Goal: Task Accomplishment & Management: Use online tool/utility

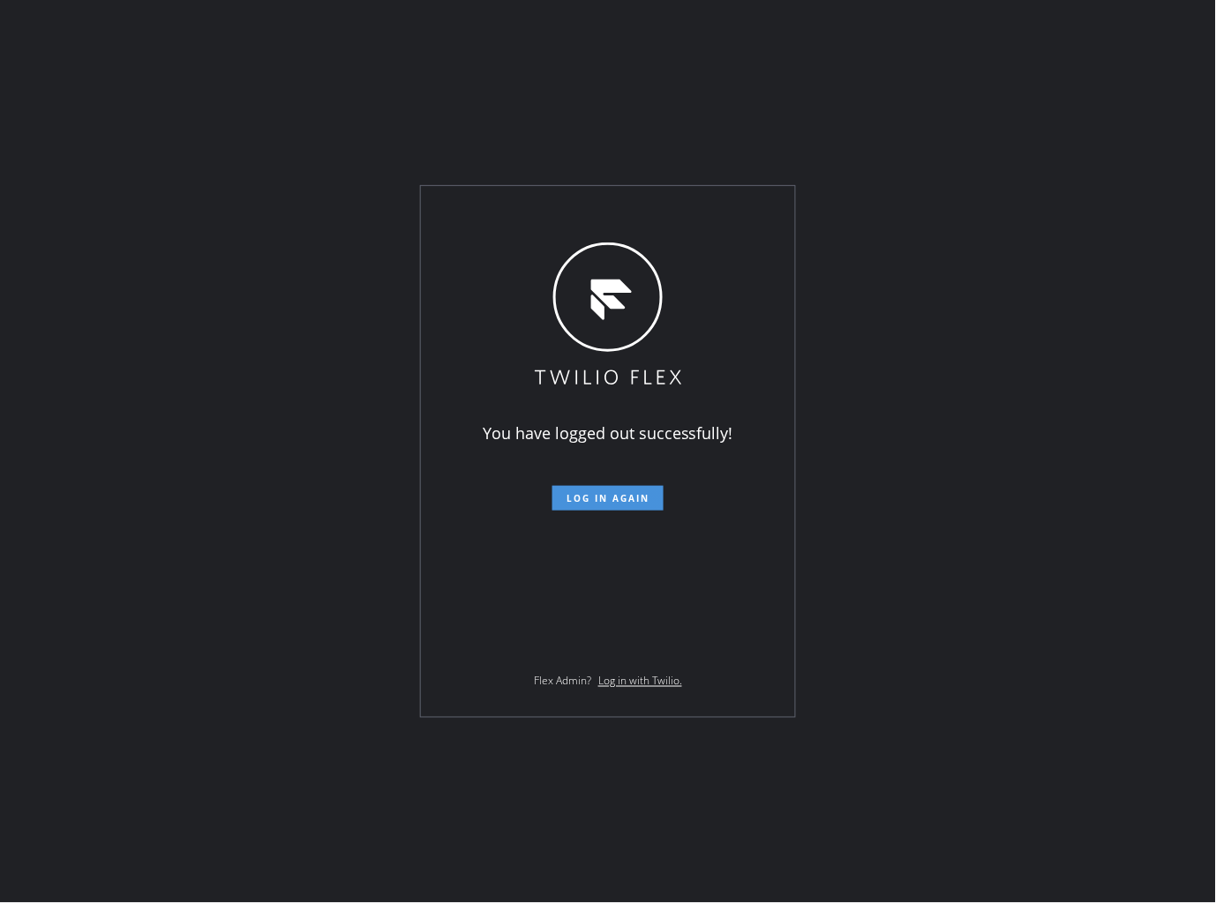
click at [603, 498] on span "Log in again" at bounding box center [607, 498] width 83 height 12
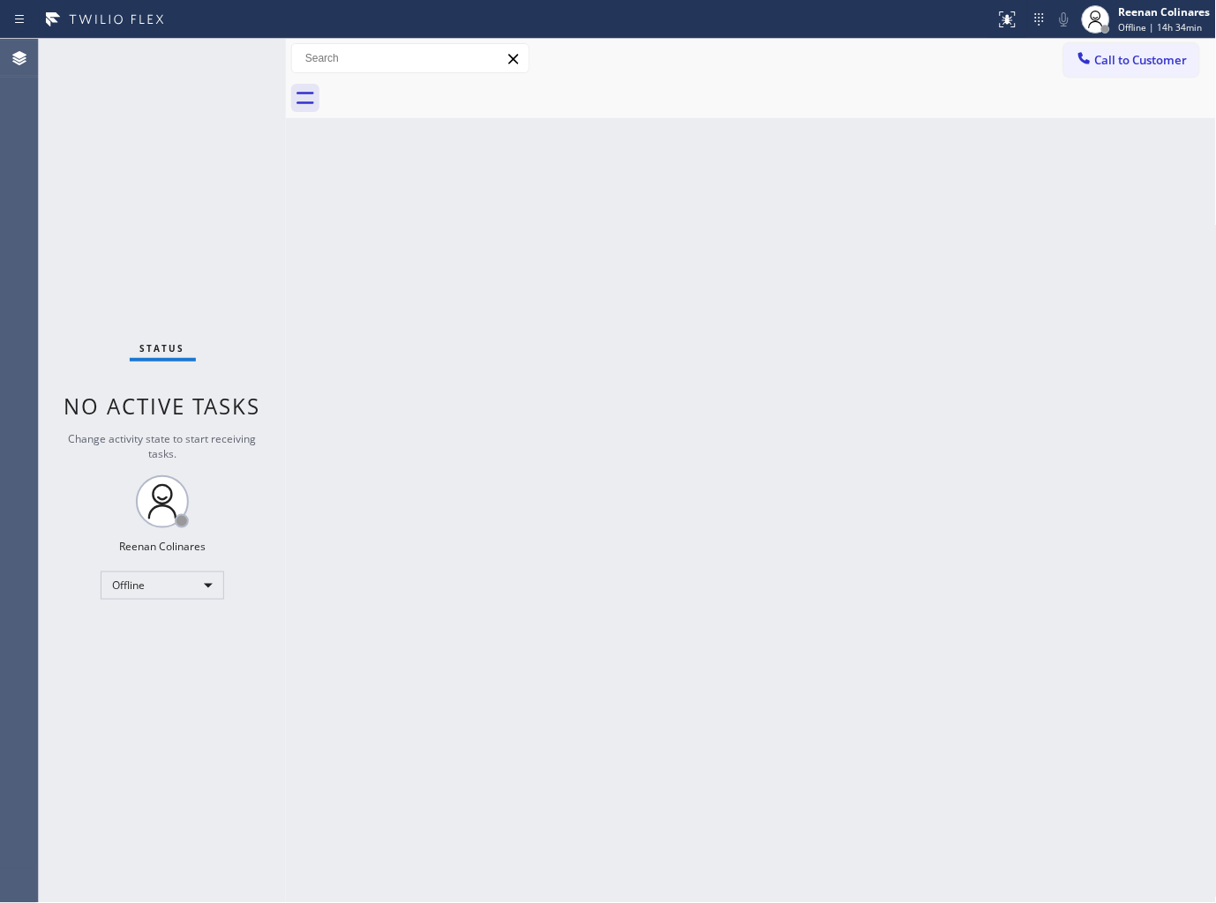
click at [834, 111] on div at bounding box center [771, 99] width 892 height 40
click at [1139, 25] on span "Offline | 15h 1min" at bounding box center [1158, 27] width 79 height 12
click at [1074, 98] on button "Available" at bounding box center [1128, 93] width 176 height 23
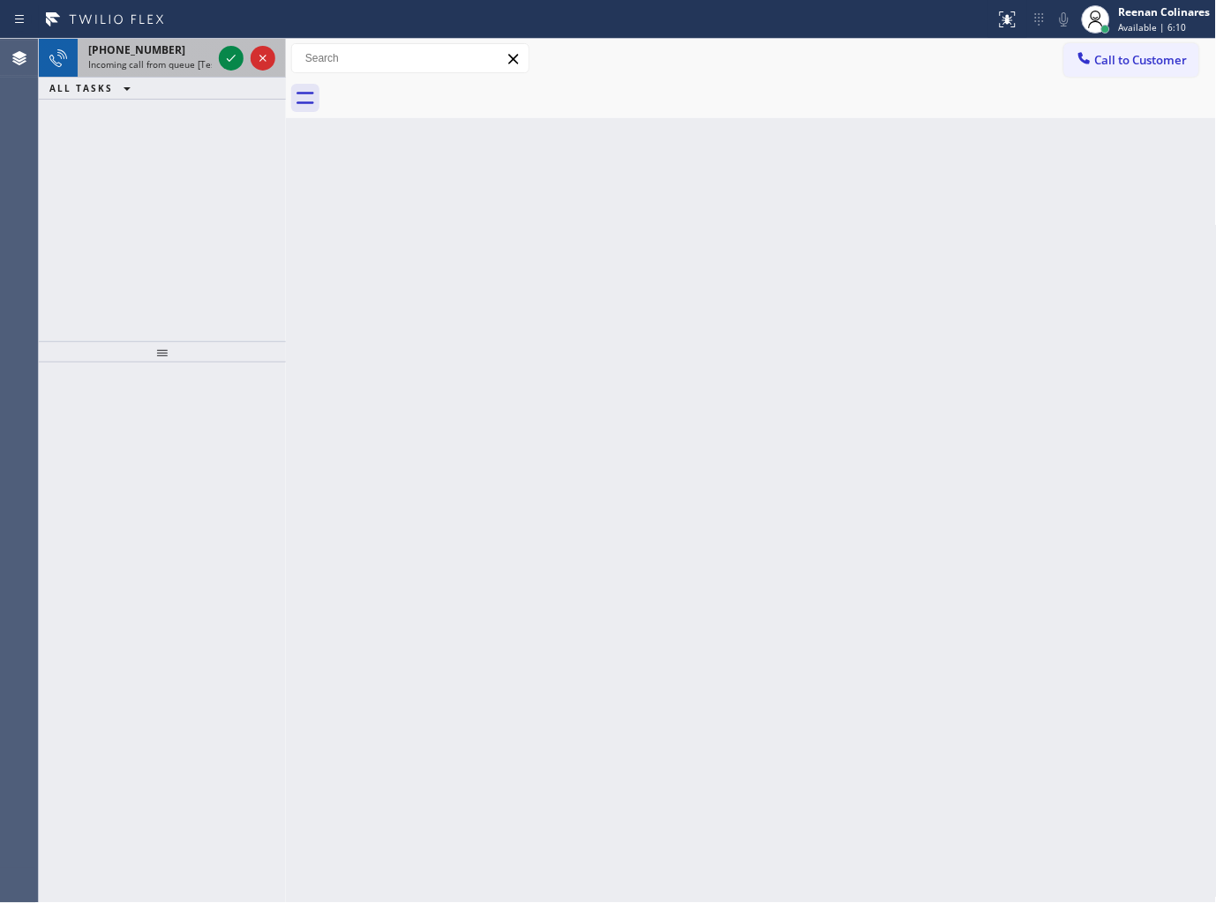
drag, startPoint x: 183, startPoint y: 59, endPoint x: 277, endPoint y: 59, distance: 94.4
click at [183, 59] on span "Incoming call from queue [Test] All" at bounding box center [161, 64] width 146 height 12
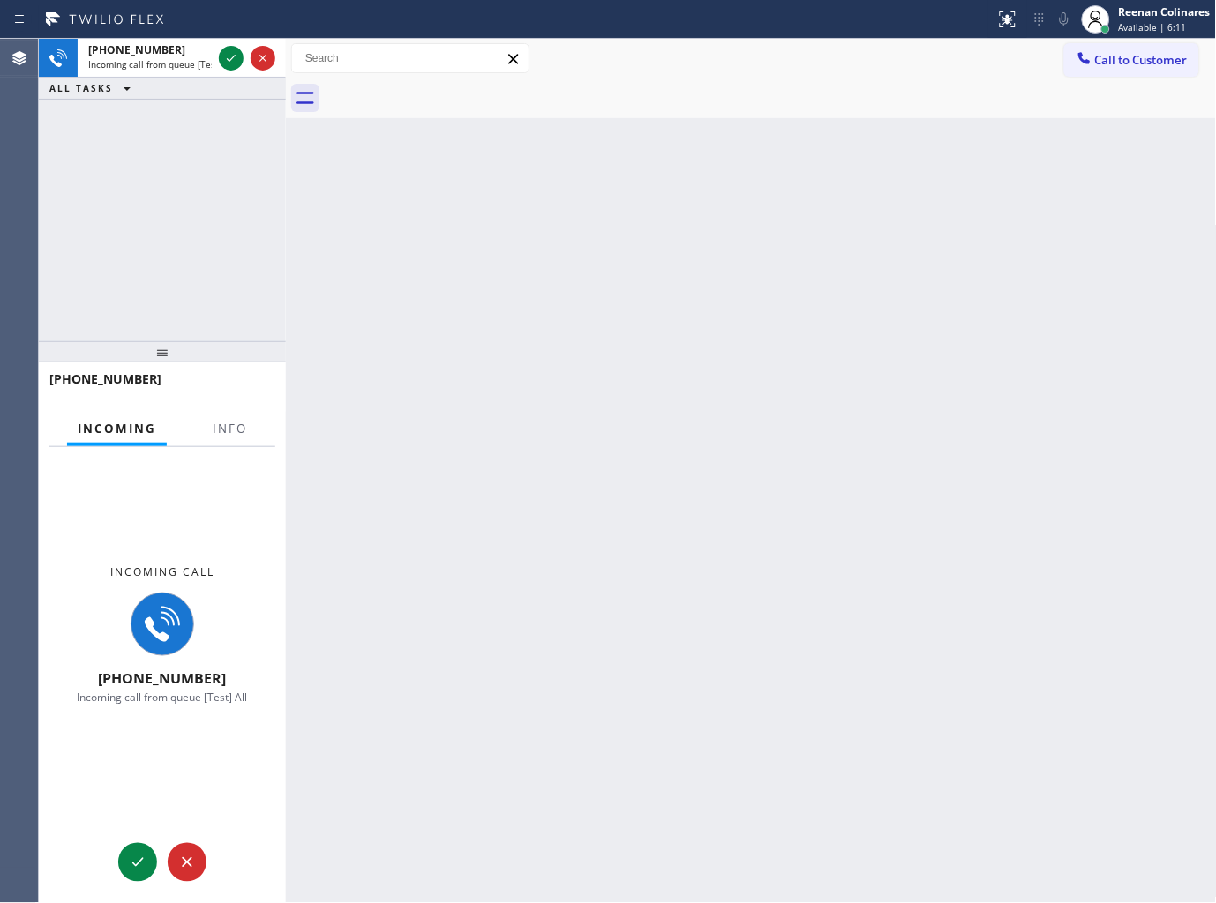
drag, startPoint x: 287, startPoint y: 56, endPoint x: 494, endPoint y: 79, distance: 208.6
click at [286, 79] on div at bounding box center [286, 471] width 0 height 865
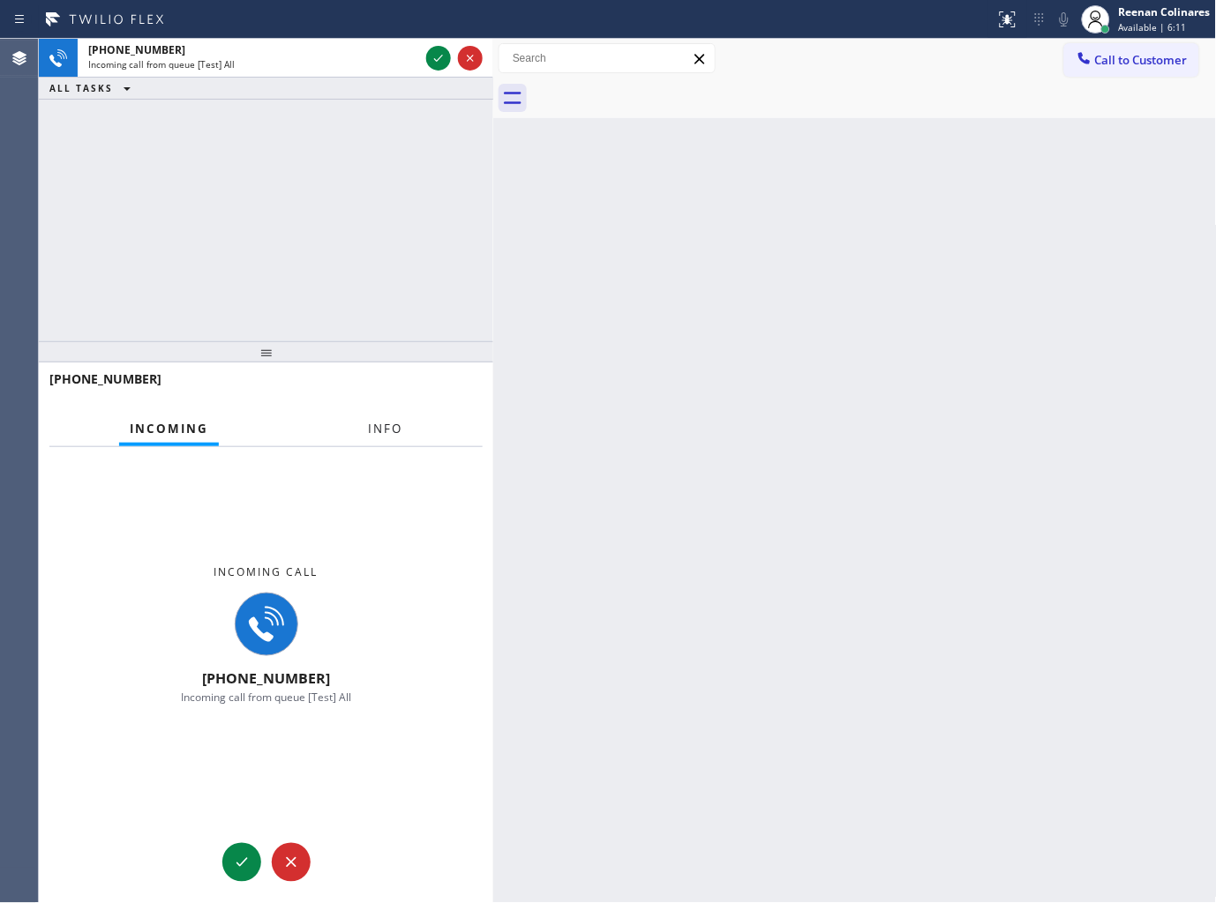
click at [375, 416] on button "Info" at bounding box center [385, 429] width 56 height 34
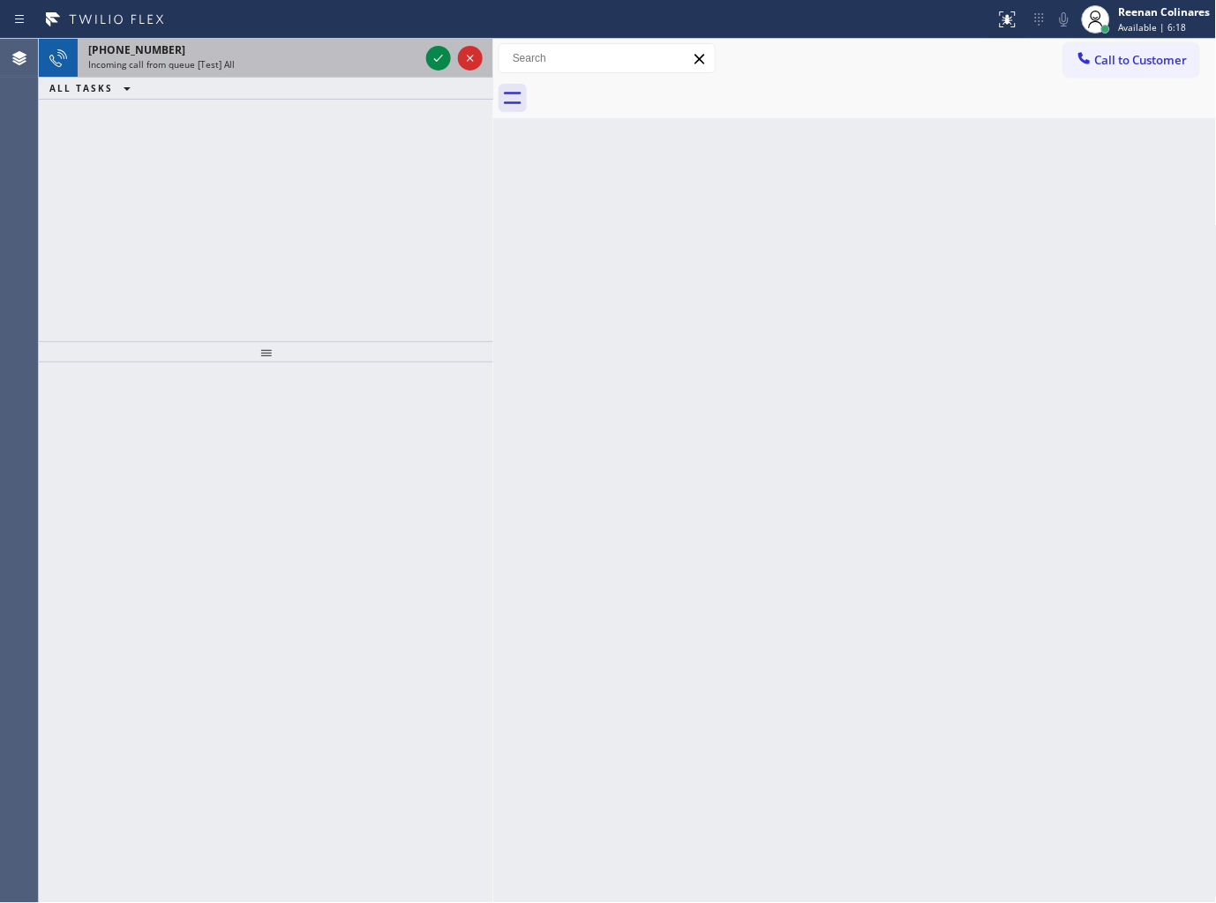
click at [281, 64] on div "Incoming call from queue [Test] All" at bounding box center [253, 64] width 331 height 12
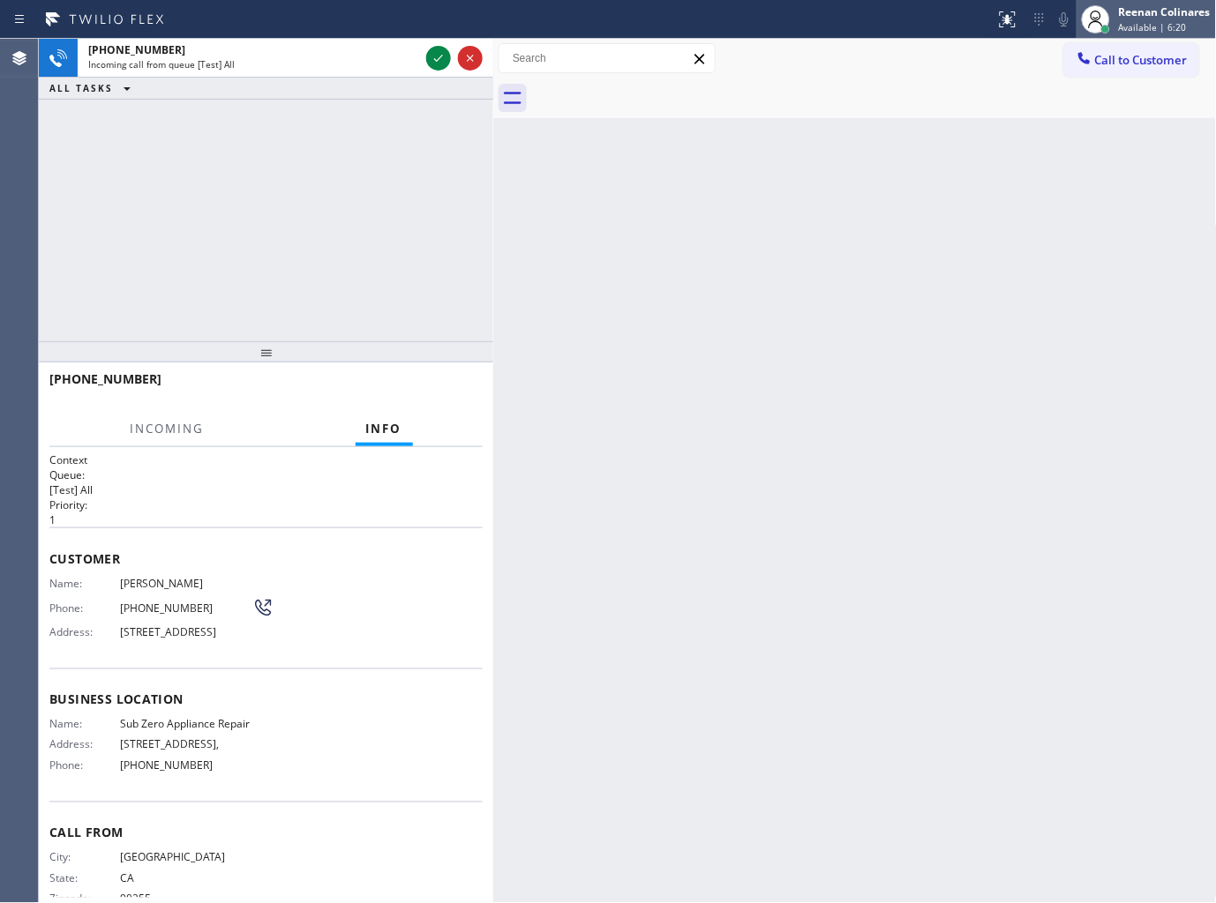
click at [1144, 29] on span "Available | 6:20" at bounding box center [1153, 27] width 68 height 12
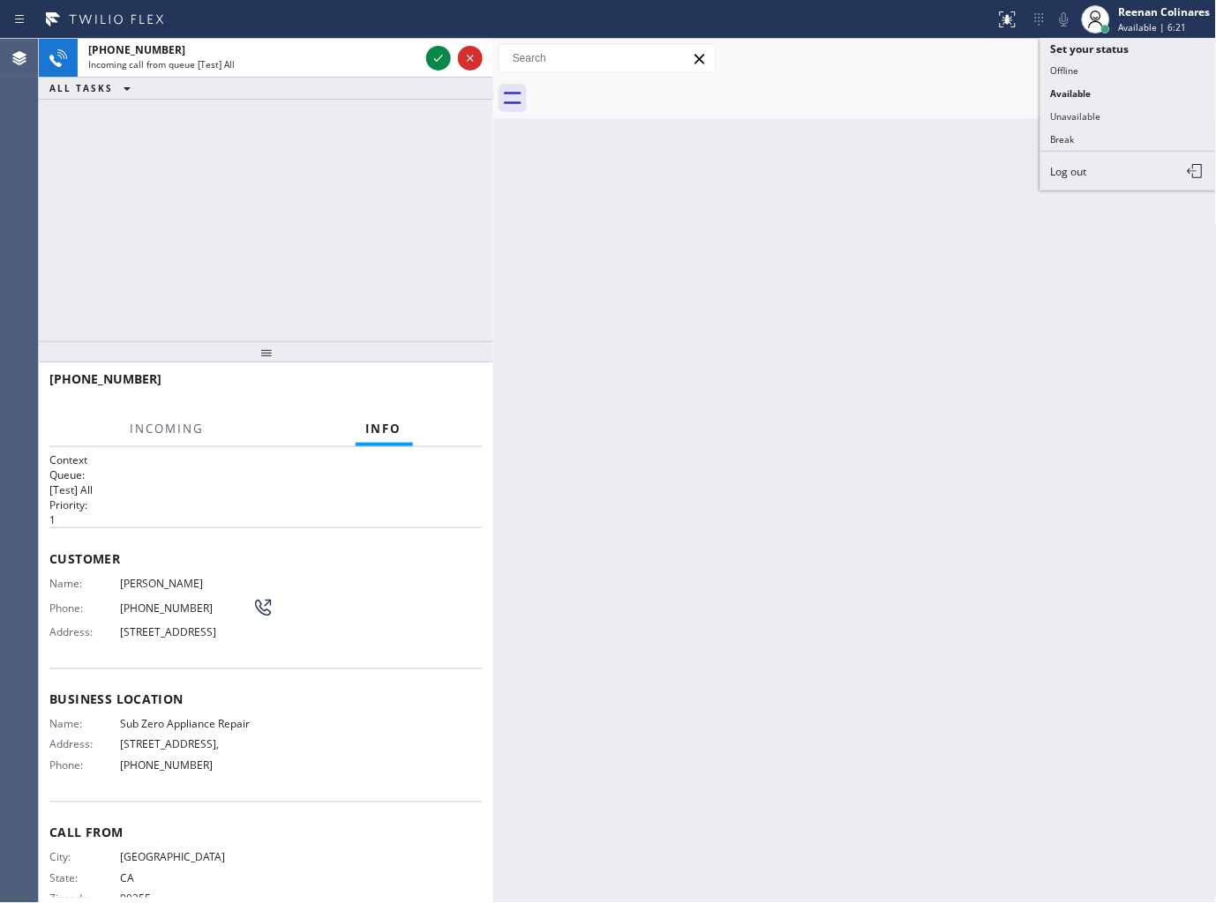
click at [1090, 102] on button "Available" at bounding box center [1128, 93] width 176 height 23
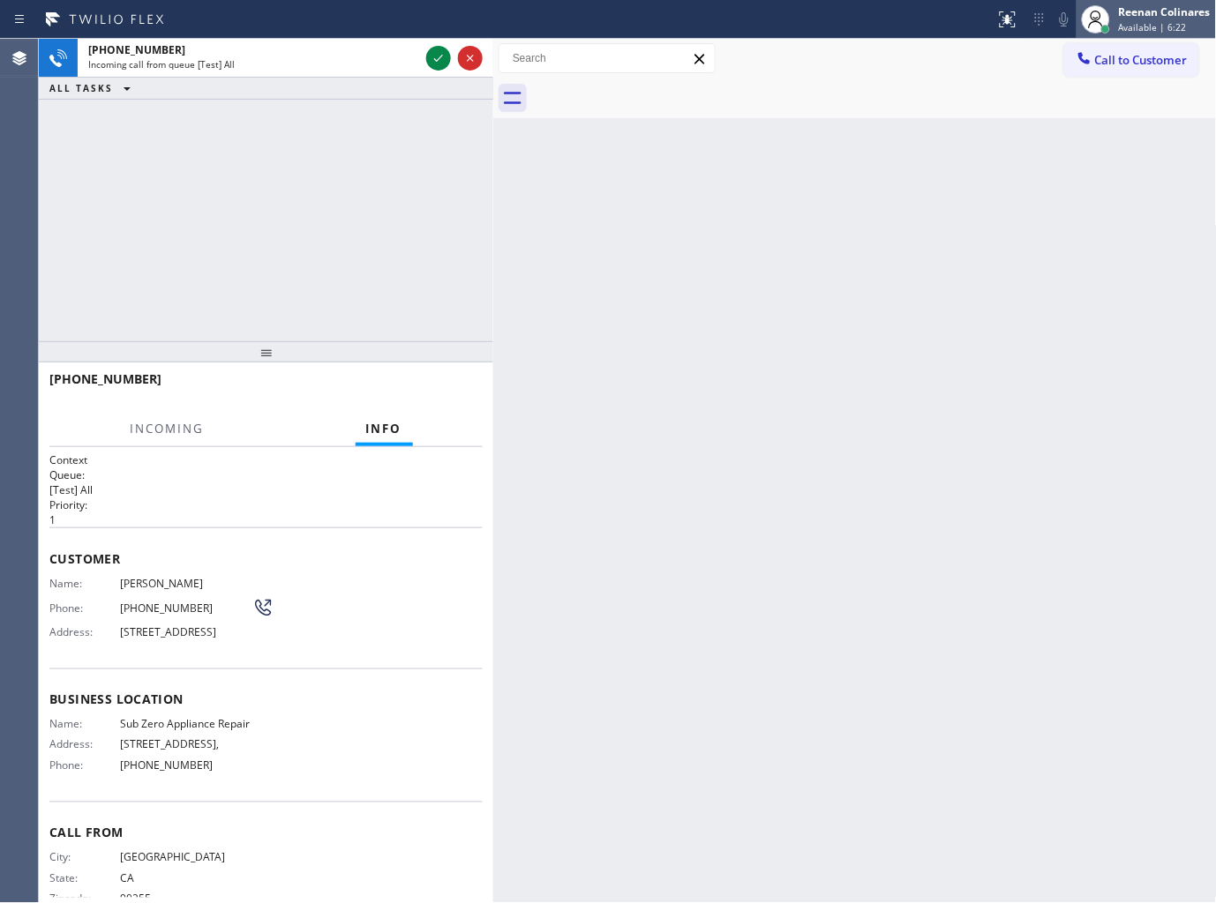
click at [1117, 24] on div "Reenan Colinares Available | 6:22" at bounding box center [1165, 19] width 101 height 31
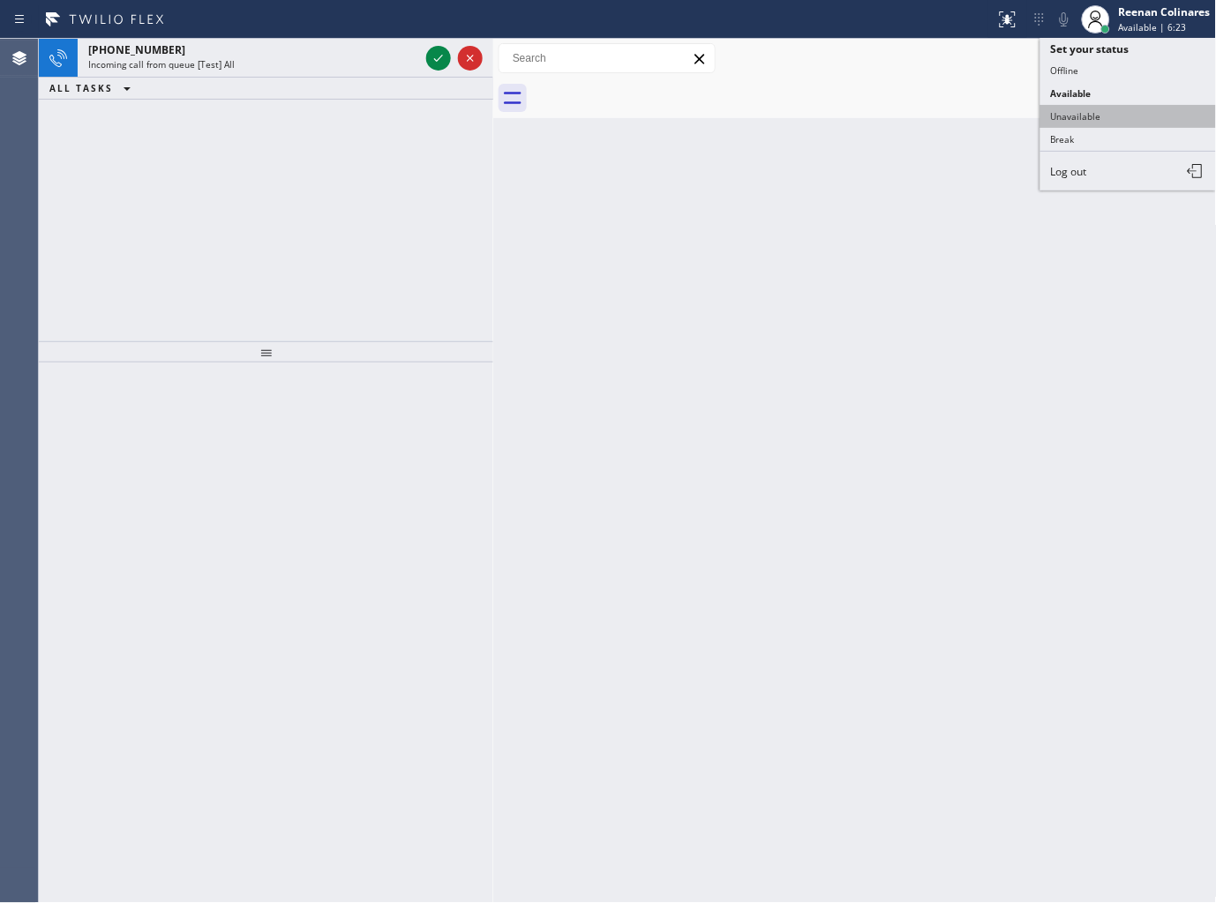
click at [1079, 116] on button "Unavailable" at bounding box center [1128, 116] width 176 height 23
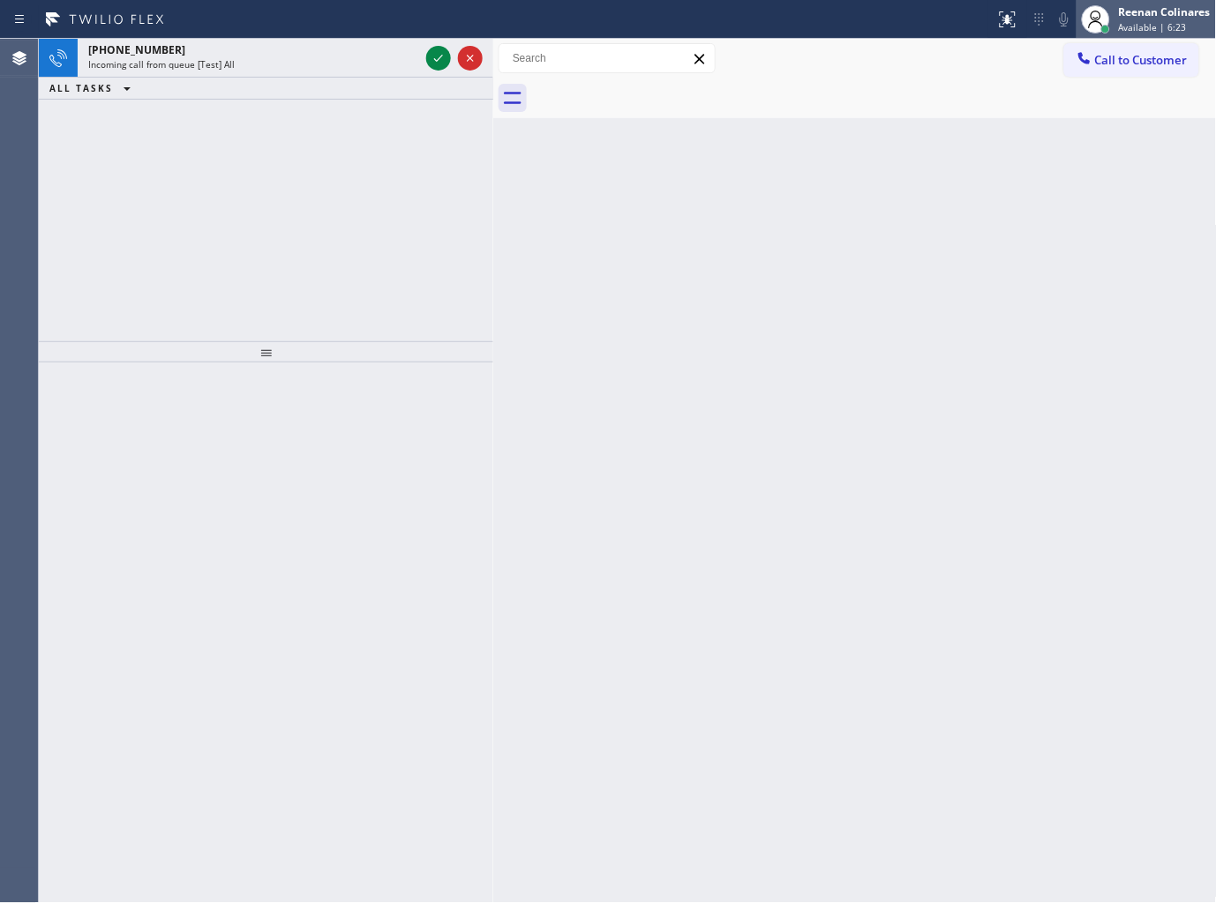
click at [1130, 14] on div "Reenan Colinares" at bounding box center [1165, 11] width 92 height 15
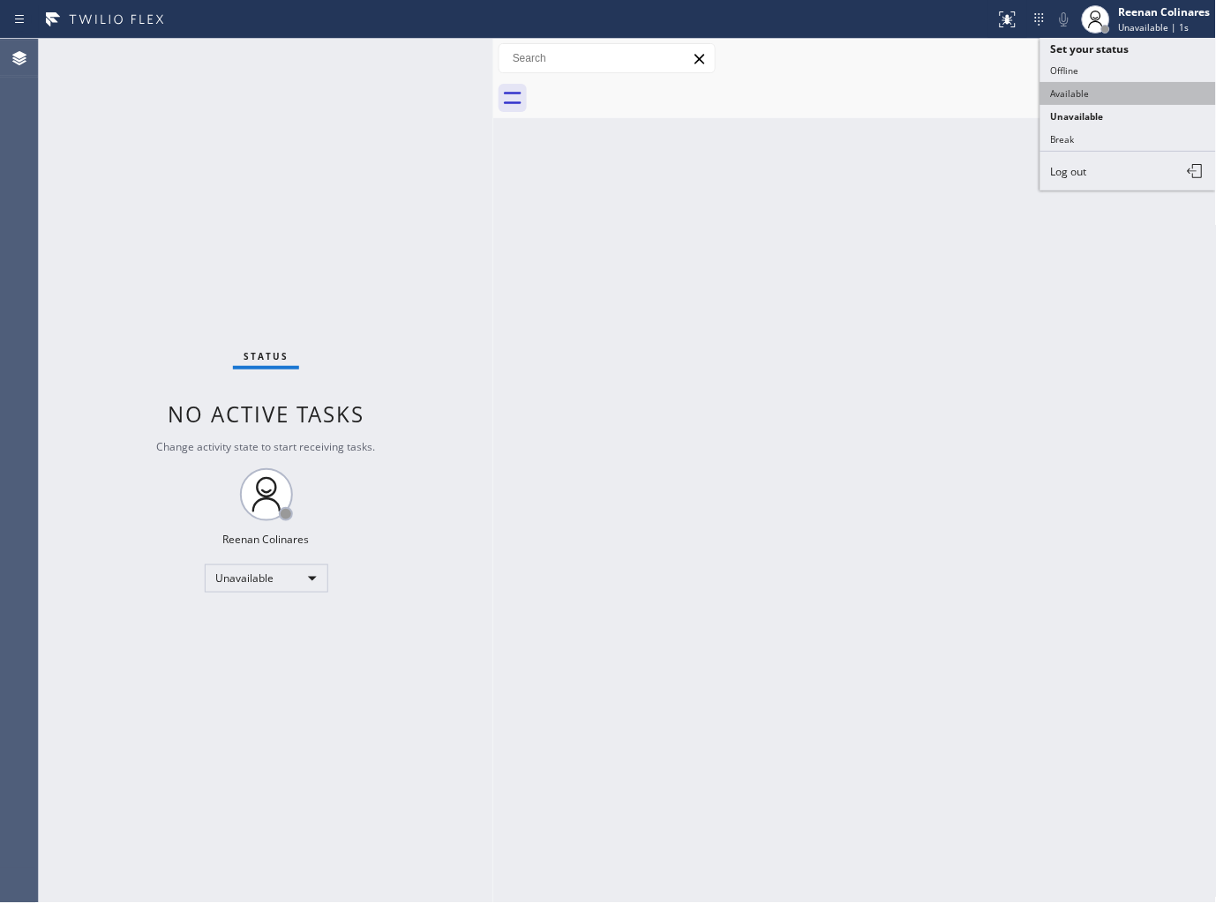
click at [1065, 89] on button "Available" at bounding box center [1128, 93] width 176 height 23
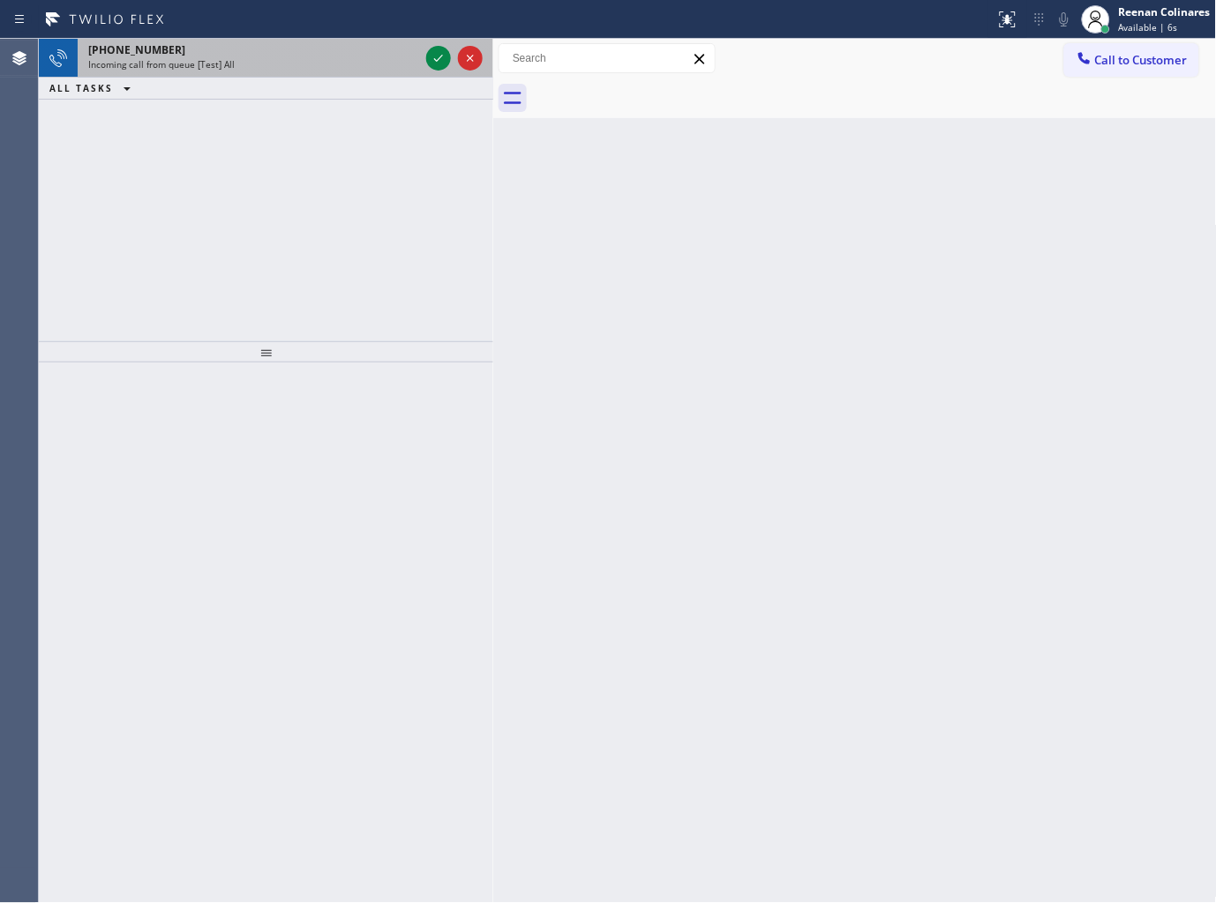
click at [312, 64] on div "Incoming call from queue [Test] All" at bounding box center [253, 64] width 331 height 12
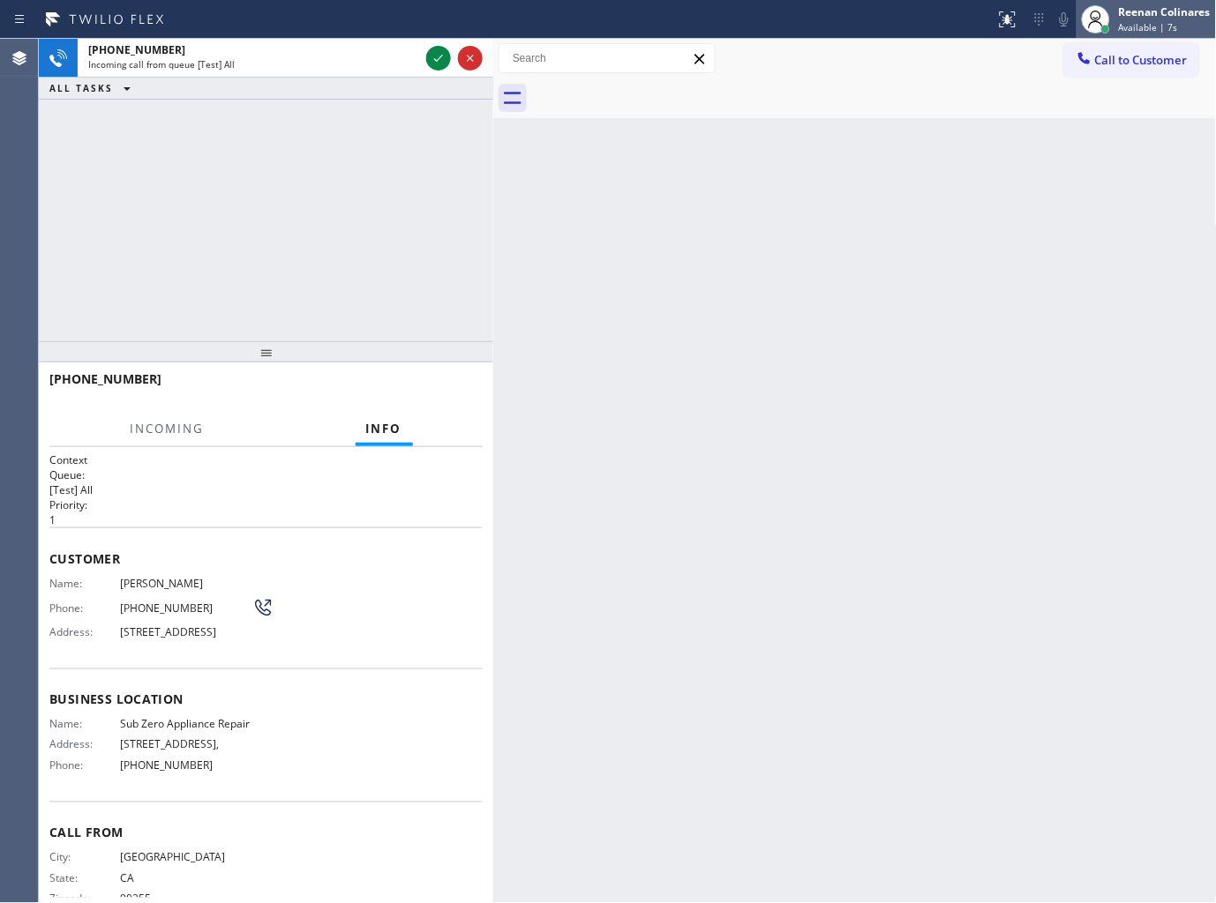
click at [1125, 31] on span "Available | 7s" at bounding box center [1148, 27] width 59 height 12
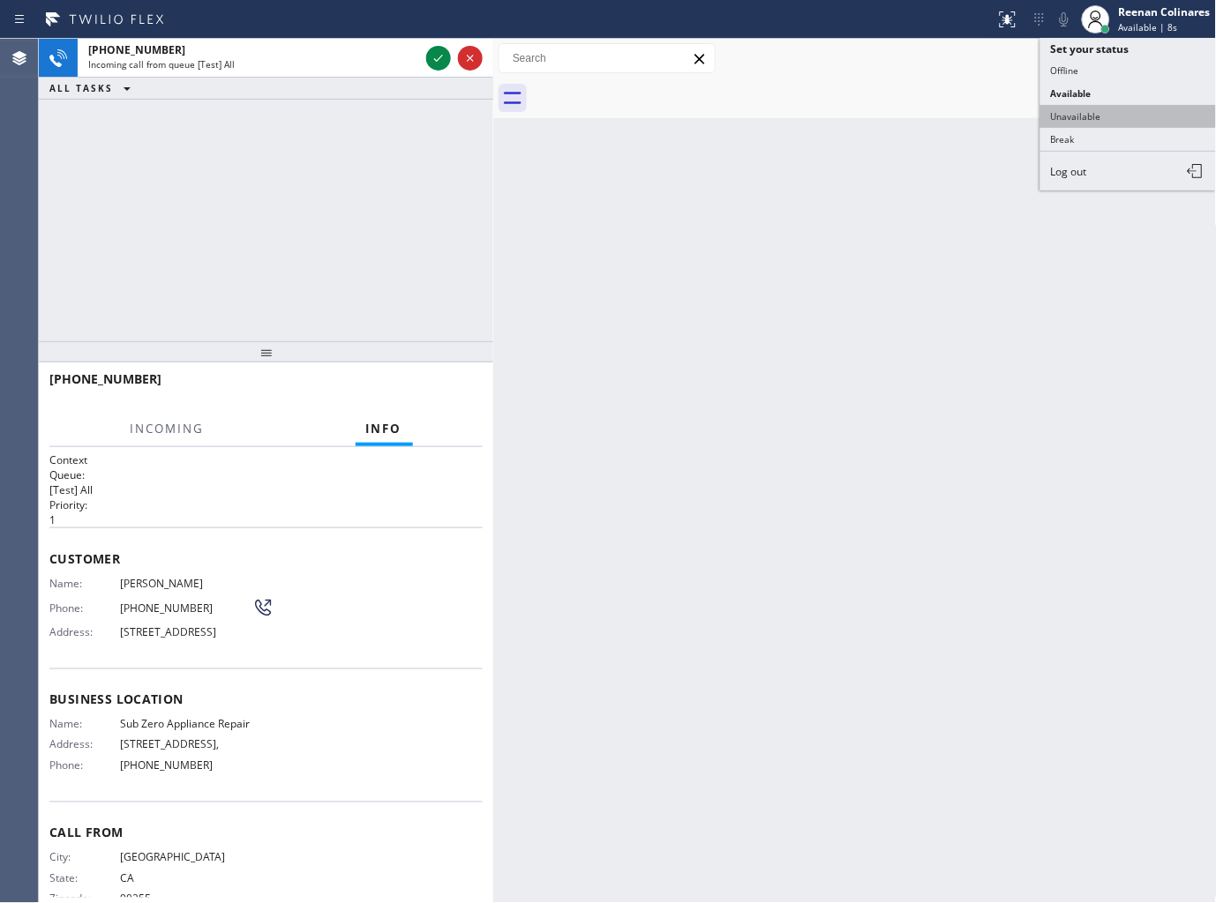
click at [1089, 118] on button "Unavailable" at bounding box center [1128, 116] width 176 height 23
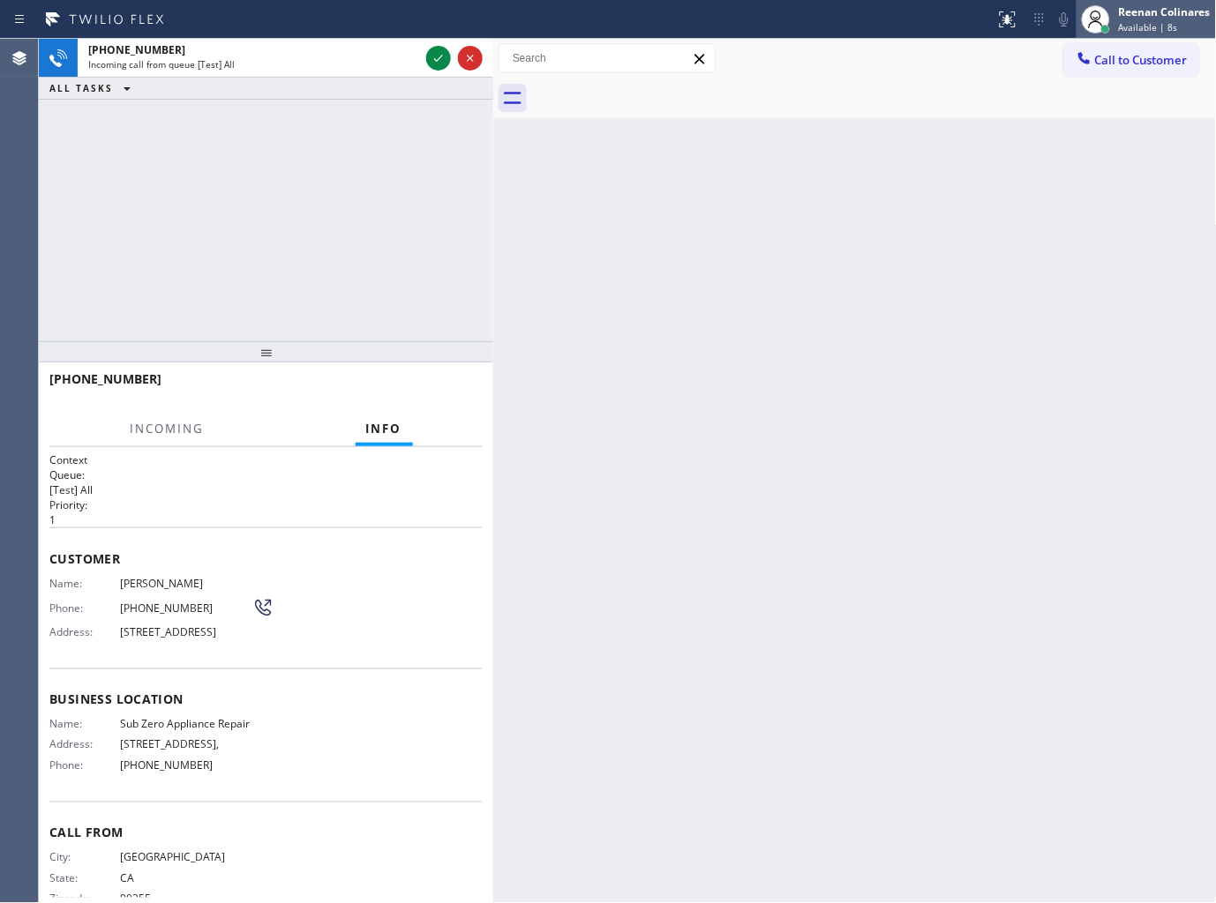
click at [1121, 30] on span "Available | 8s" at bounding box center [1148, 27] width 59 height 12
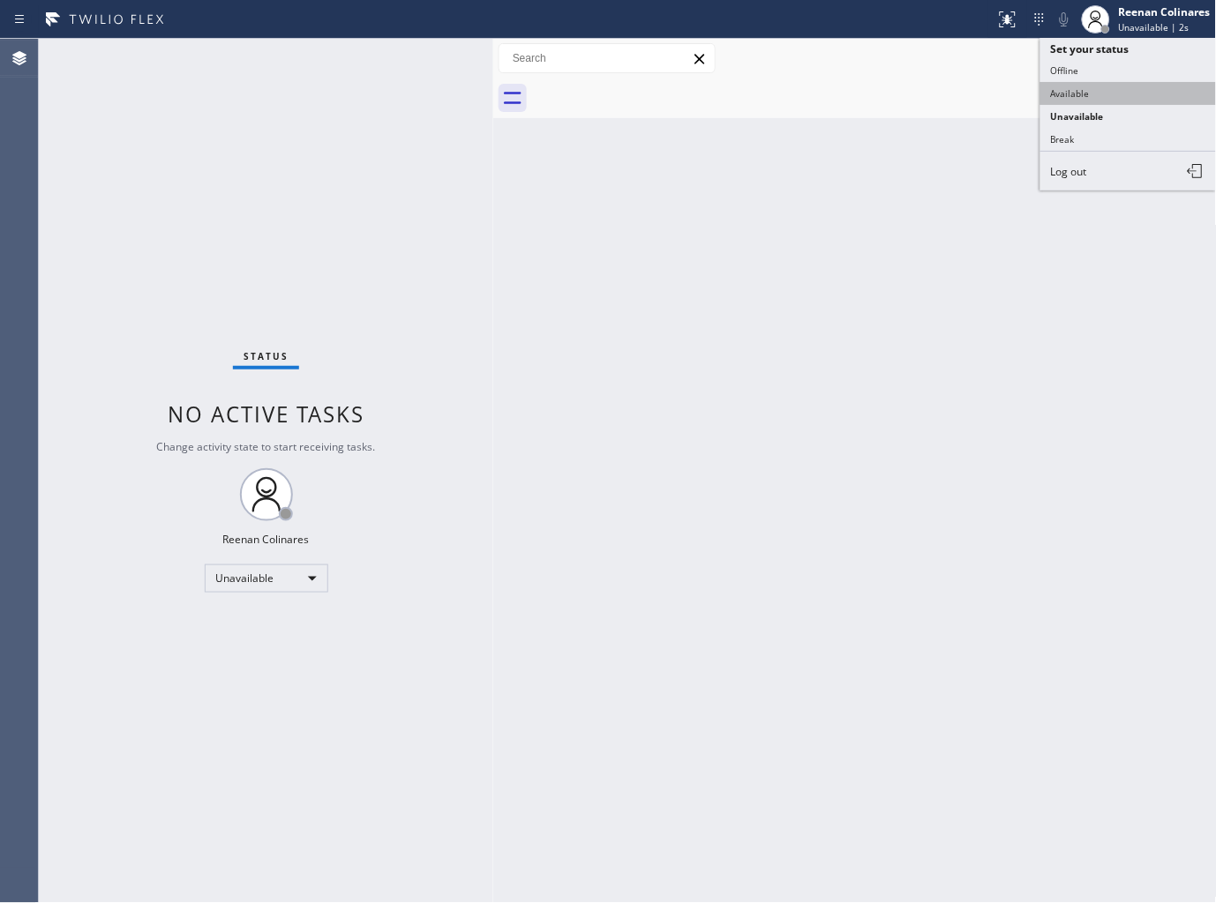
click at [1071, 89] on button "Available" at bounding box center [1128, 93] width 176 height 23
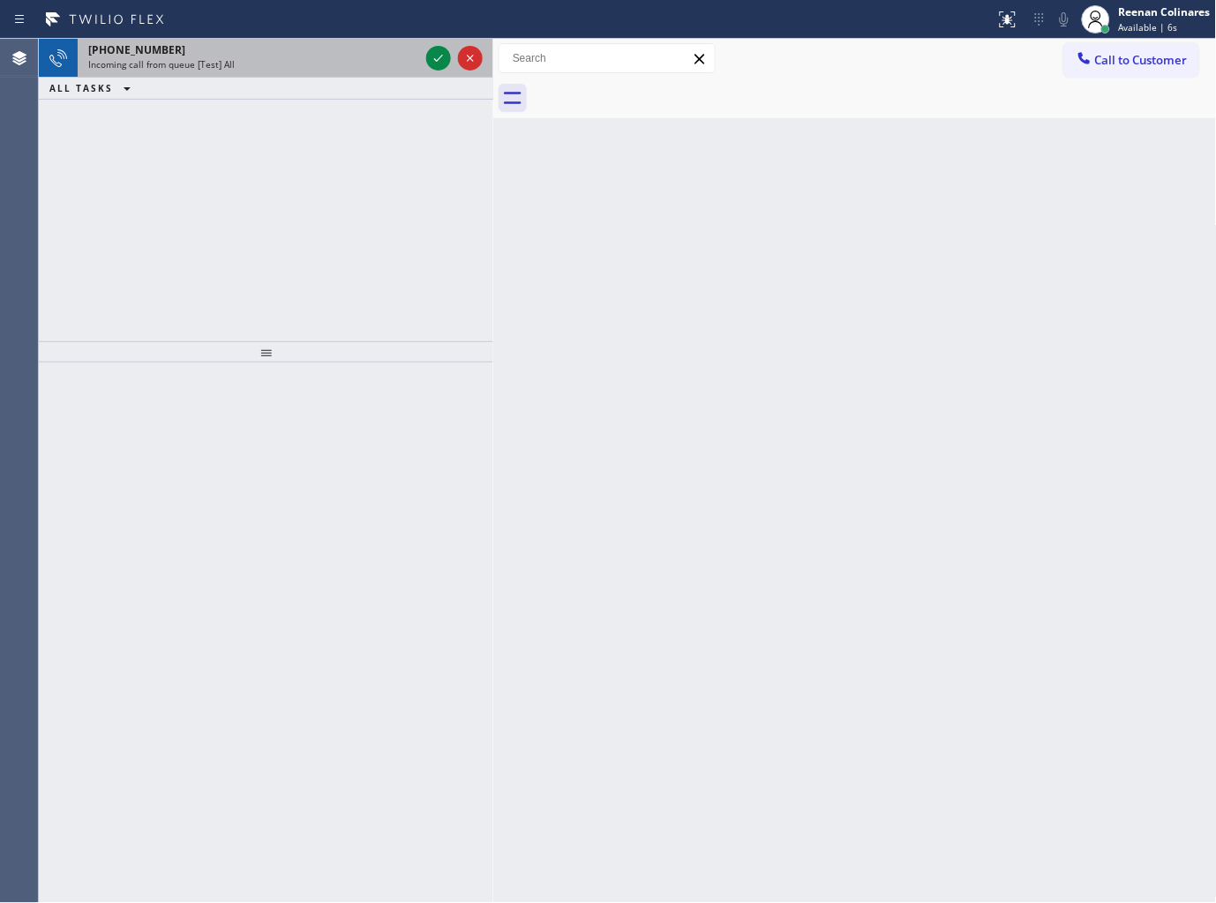
click at [272, 64] on div "Incoming call from queue [Test] All" at bounding box center [253, 64] width 331 height 12
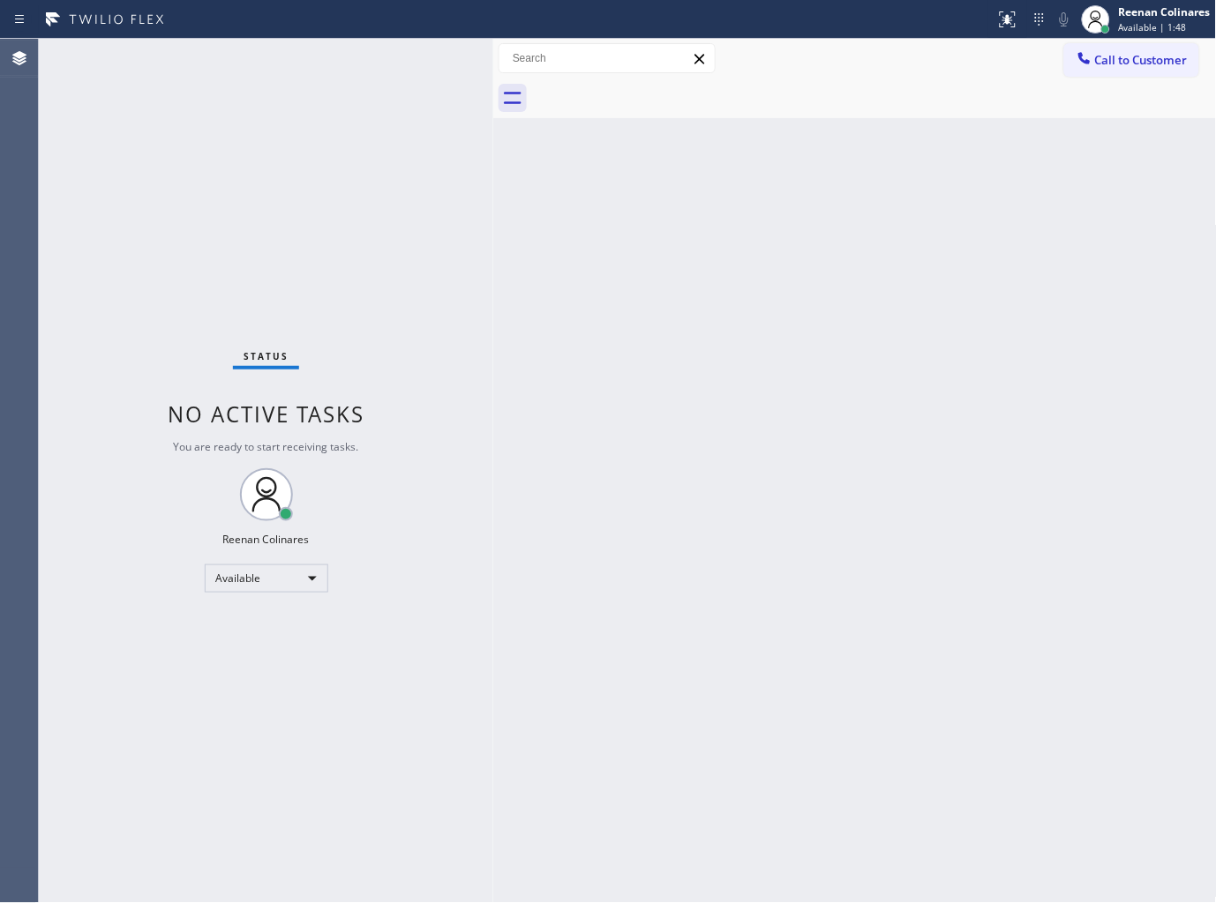
click at [771, 230] on div "Back to Dashboard Change Sender ID Customers Technicians Select a contact Outbo…" at bounding box center [854, 471] width 723 height 865
click at [795, 222] on div "Back to Dashboard Change Sender ID Customers Technicians Select a contact Outbo…" at bounding box center [854, 471] width 723 height 865
